Goal: Check status: Check status

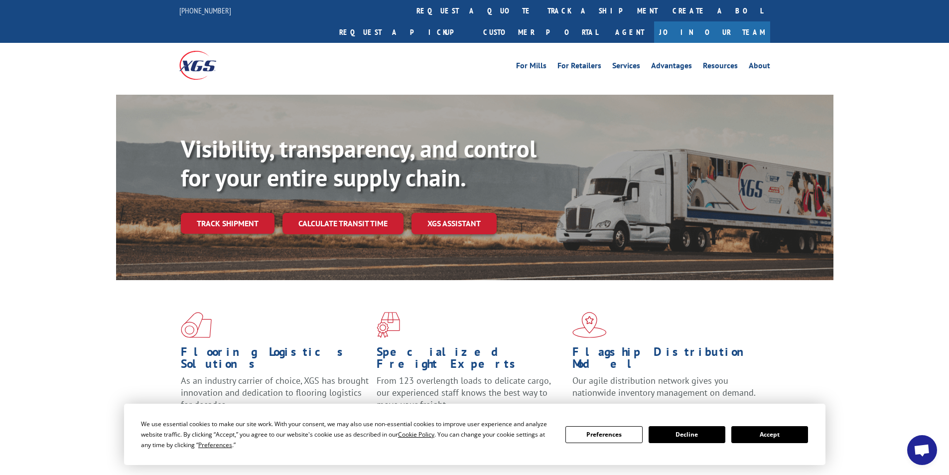
click at [766, 436] on button "Accept" at bounding box center [769, 434] width 77 height 17
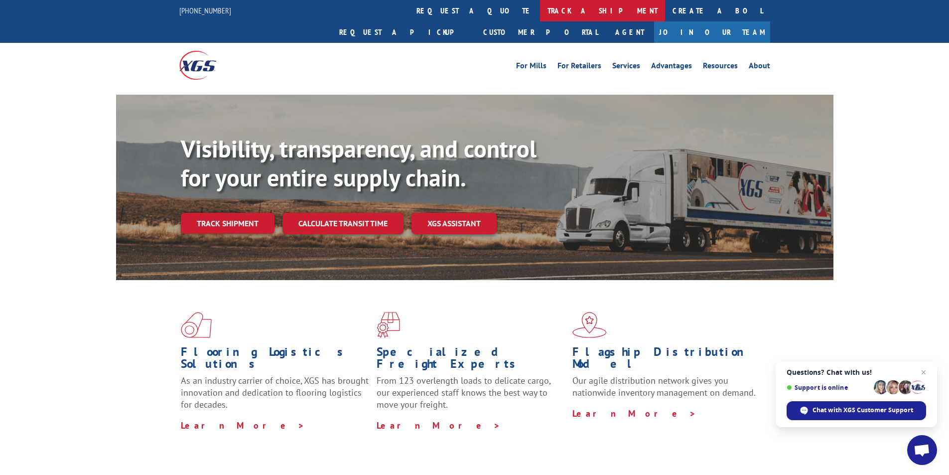
click at [540, 12] on link "track a shipment" at bounding box center [602, 10] width 125 height 21
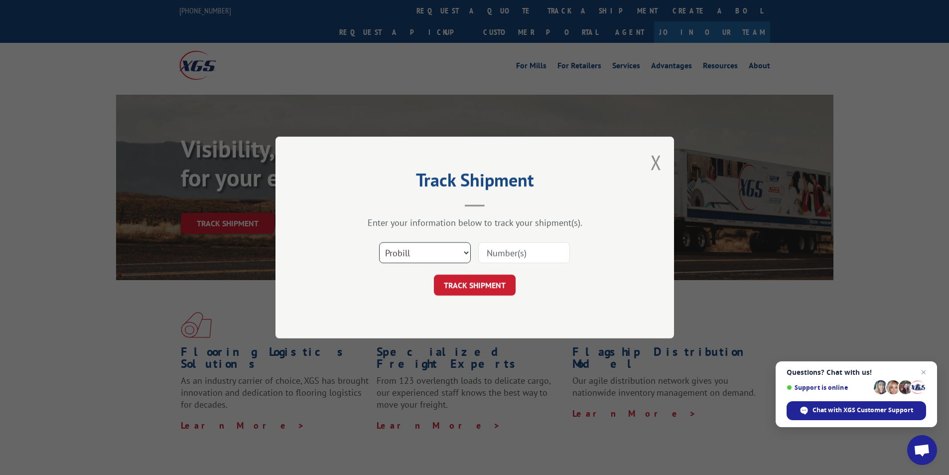
click at [463, 253] on select "Select category... Probill BOL PO" at bounding box center [425, 252] width 92 height 21
select select "bol"
click at [379, 242] on select "Select category... Probill BOL PO" at bounding box center [425, 252] width 92 height 21
click at [503, 249] on input at bounding box center [524, 252] width 92 height 21
type input "440886"
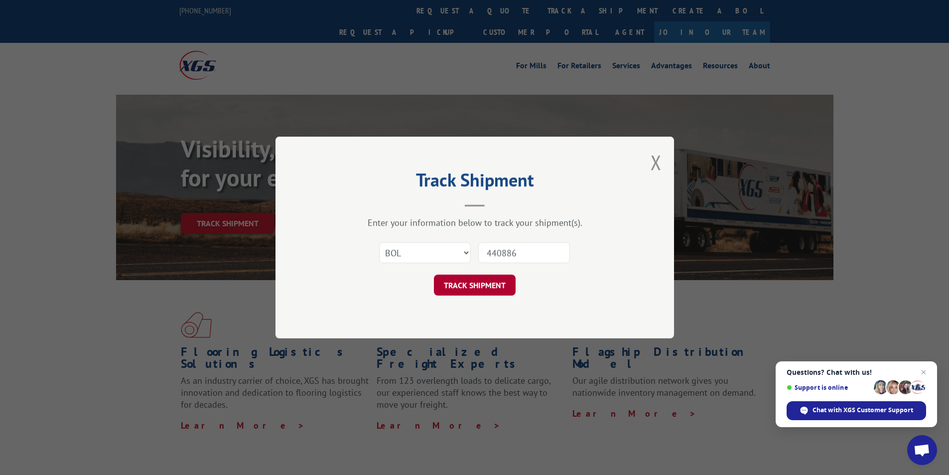
click at [483, 290] on button "TRACK SHIPMENT" at bounding box center [475, 284] width 82 height 21
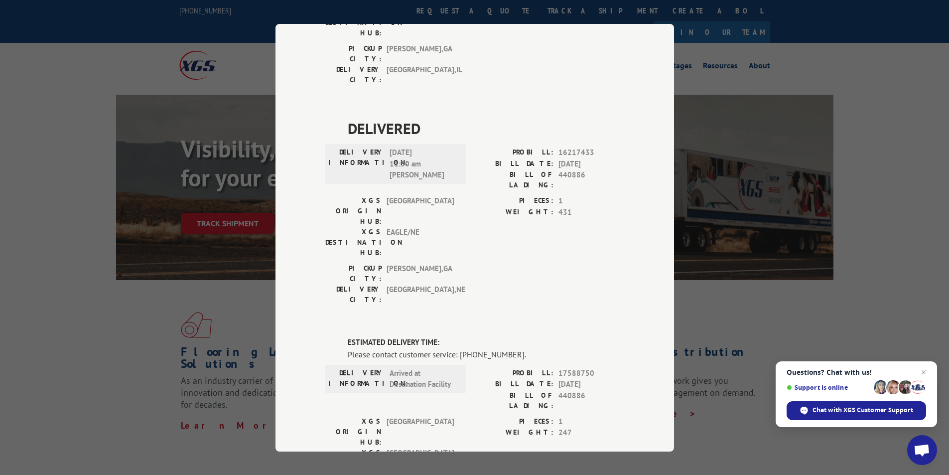
scroll to position [548, 0]
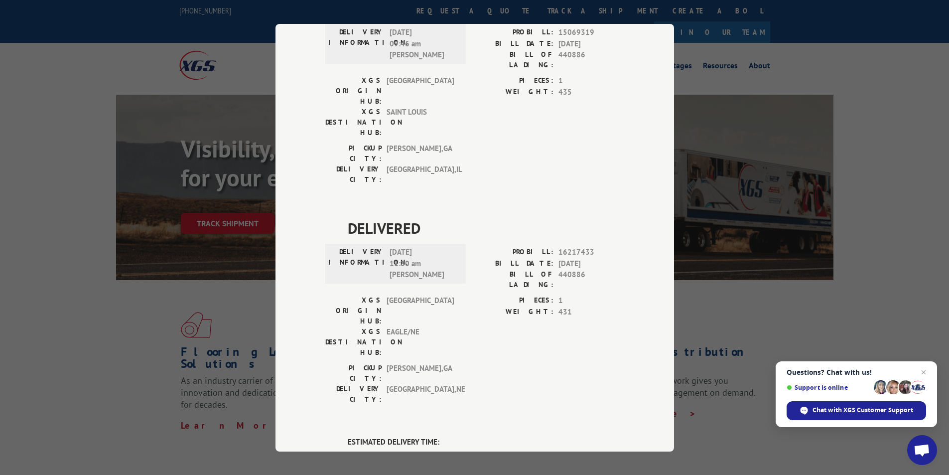
drag, startPoint x: 555, startPoint y: 241, endPoint x: 588, endPoint y: 240, distance: 33.4
click at [588, 467] on span "17588750" at bounding box center [591, 472] width 66 height 11
copy span "17588750"
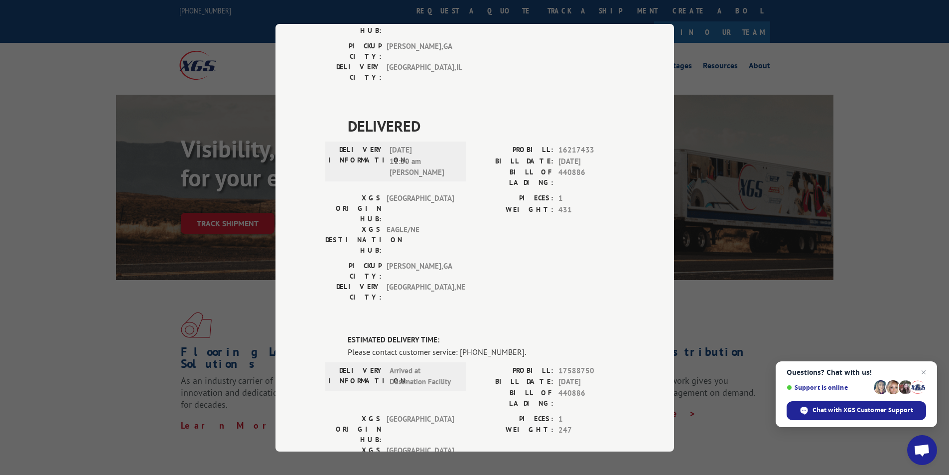
drag, startPoint x: 238, startPoint y: 379, endPoint x: 241, endPoint y: 374, distance: 6.1
click at [240, 377] on div "Track Shipment DELIVERED DELIVERY INFORMATION: PROBILL: 6801047 BILL DATE: [DAT…" at bounding box center [474, 237] width 949 height 475
click at [748, 301] on div "Track Shipment DELIVERED DELIVERY INFORMATION: PROBILL: 6801047 BILL DATE: [DAT…" at bounding box center [474, 237] width 949 height 475
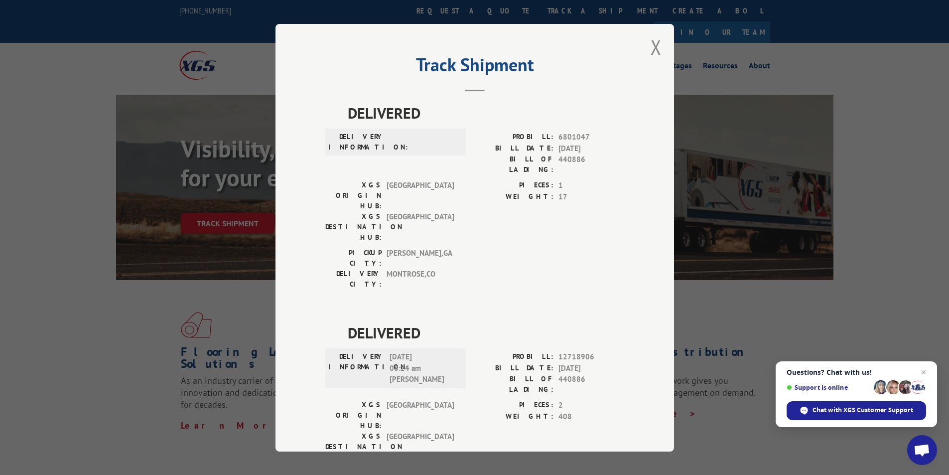
scroll to position [0, 0]
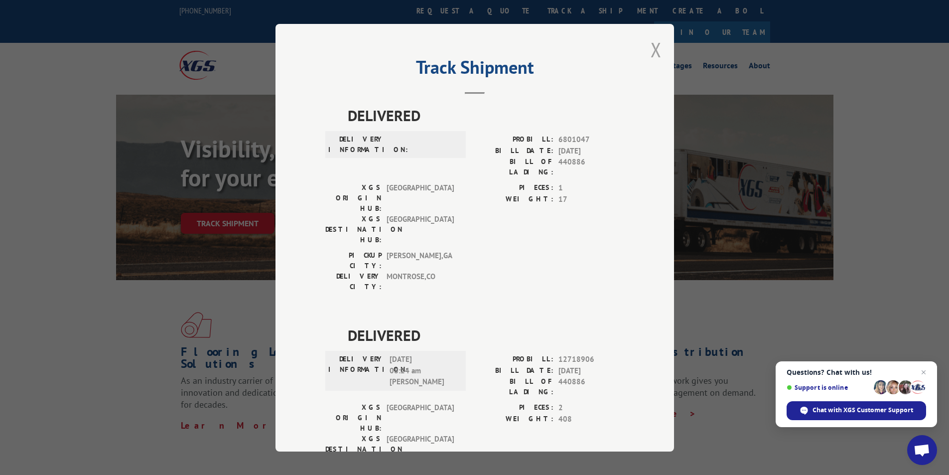
click at [651, 52] on button "Close modal" at bounding box center [655, 49] width 11 height 26
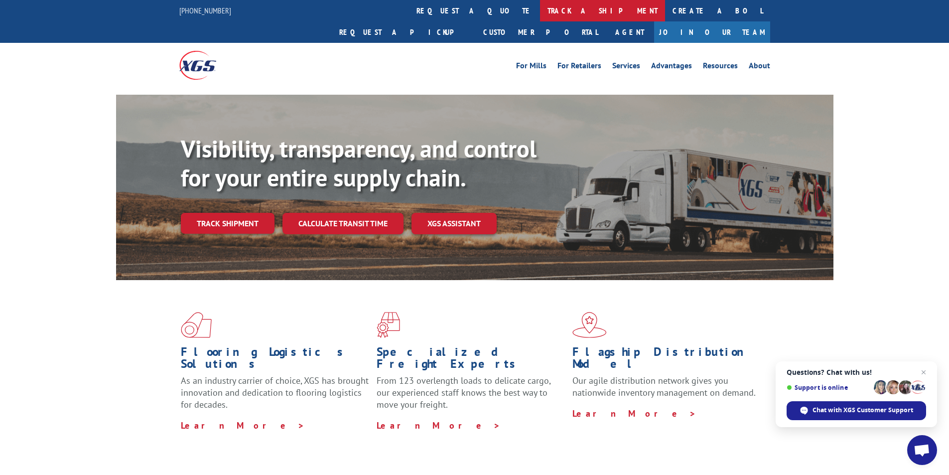
click at [540, 14] on link "track a shipment" at bounding box center [602, 10] width 125 height 21
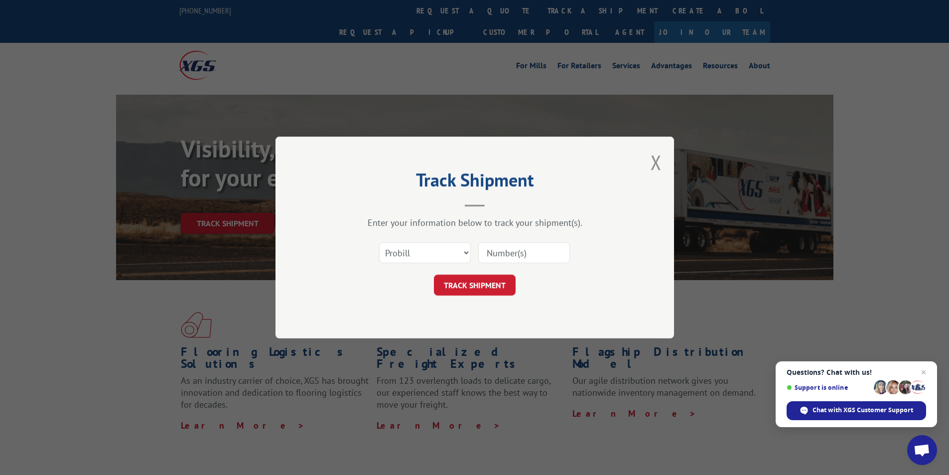
paste input "17588750"
type input "17588750"
click at [495, 291] on button "TRACK SHIPMENT" at bounding box center [475, 284] width 82 height 21
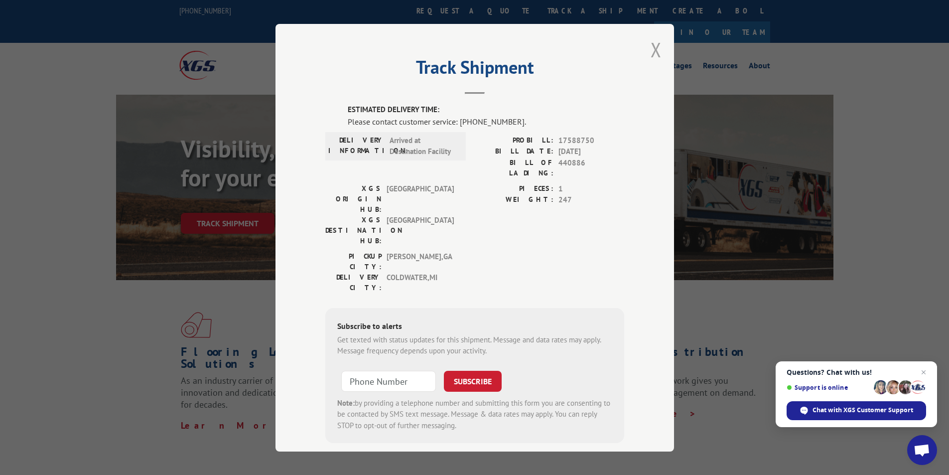
click at [651, 51] on button "Close modal" at bounding box center [655, 49] width 11 height 26
